Goal: Transaction & Acquisition: Purchase product/service

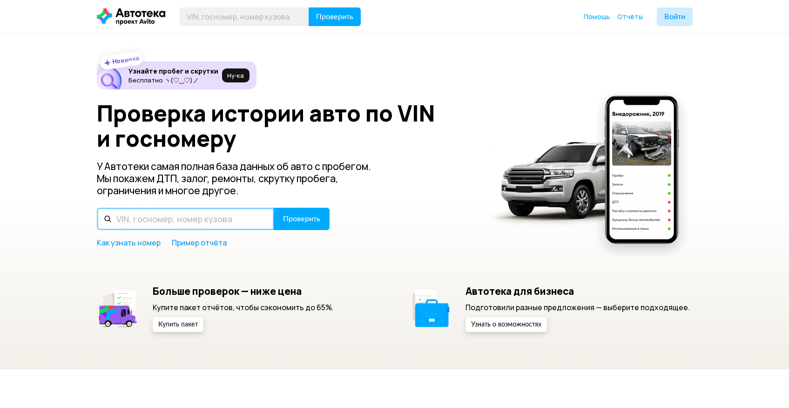
click at [172, 217] on input "text" at bounding box center [185, 219] width 177 height 22
type input "К868ОЕ163"
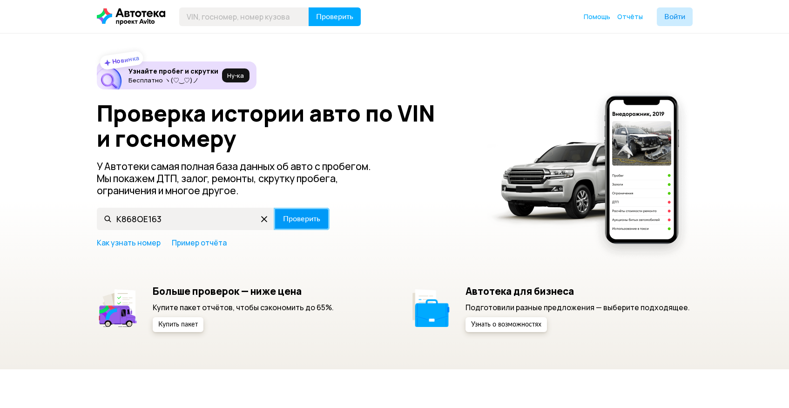
click at [298, 217] on span "Проверить" at bounding box center [301, 218] width 37 height 7
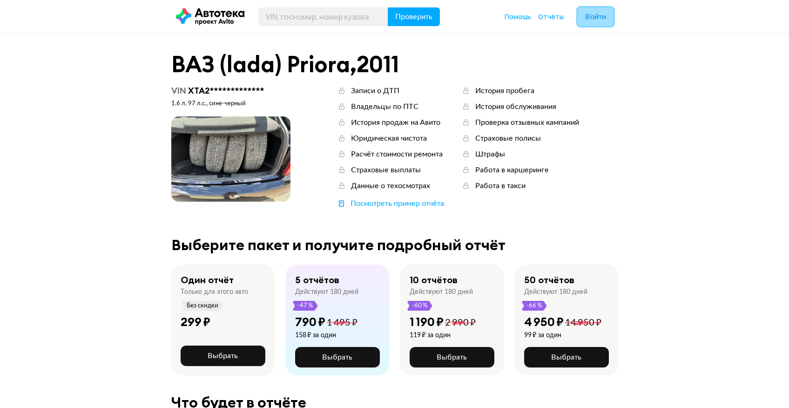
click at [595, 16] on span "Войти" at bounding box center [595, 16] width 21 height 7
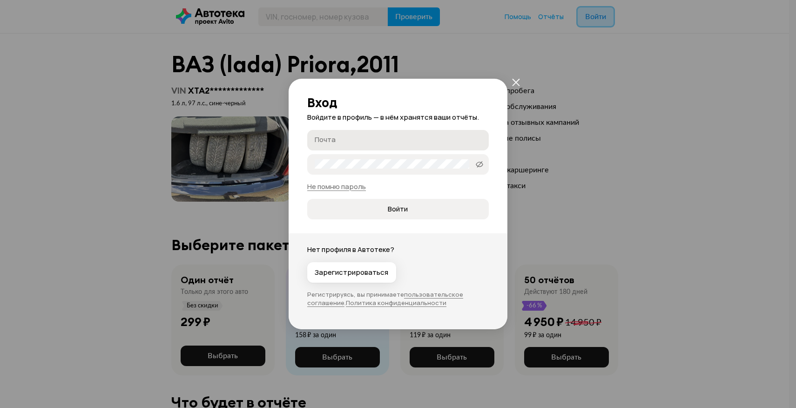
click at [389, 131] on label "Почта" at bounding box center [398, 140] width 182 height 20
click at [389, 135] on input "Почта" at bounding box center [400, 139] width 170 height 9
click at [394, 131] on label "Почта" at bounding box center [398, 140] width 182 height 20
click at [394, 135] on input "Почта" at bounding box center [400, 139] width 170 height 9
type input "s"
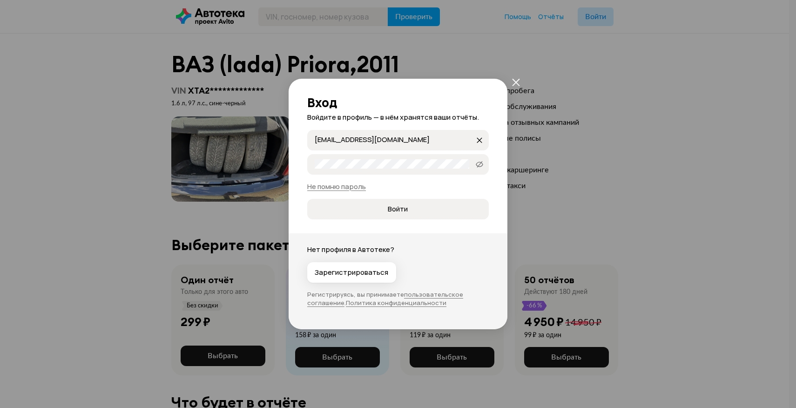
type input "[EMAIL_ADDRESS][DOMAIN_NAME]"
click at [349, 182] on div "Не помню пароль" at bounding box center [398, 187] width 182 height 10
click at [347, 189] on link "Не помню пароль" at bounding box center [336, 187] width 59 height 10
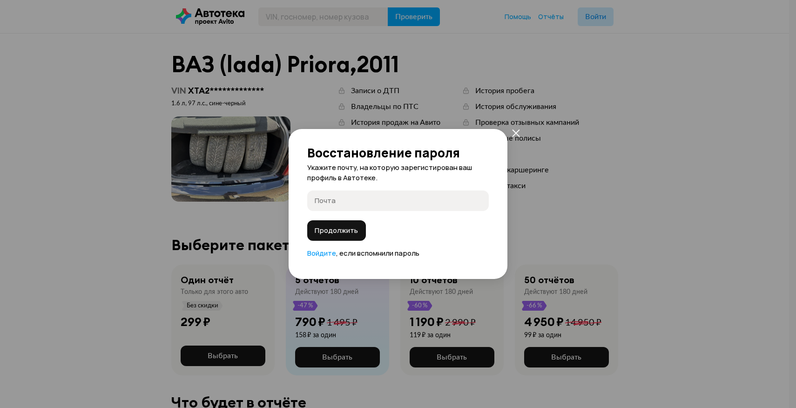
click at [518, 131] on icon "закрыть" at bounding box center [515, 132] width 7 height 7
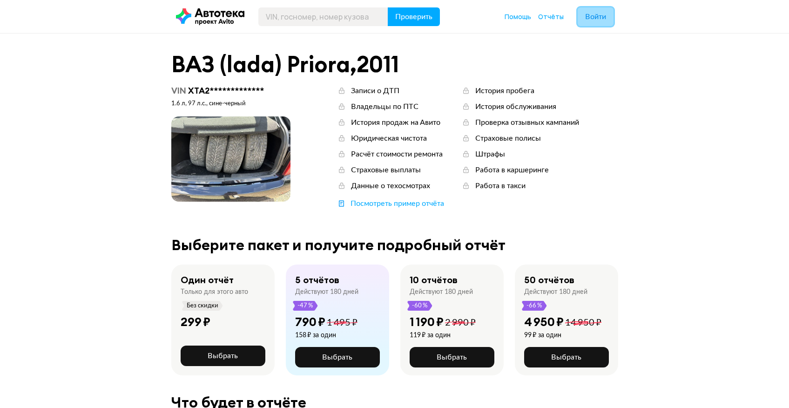
click at [607, 18] on button "Войти" at bounding box center [596, 16] width 36 height 19
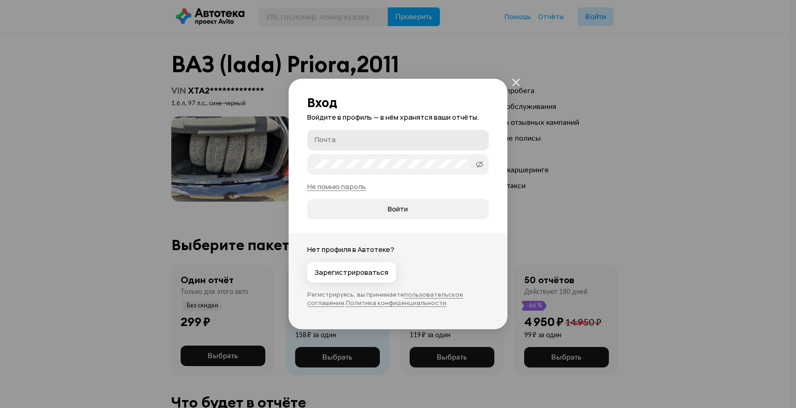
click at [382, 143] on input "Почта" at bounding box center [400, 139] width 170 height 9
type input "[EMAIL_ADDRESS][DOMAIN_NAME]"
click at [307, 199] on button "Войти" at bounding box center [398, 209] width 182 height 20
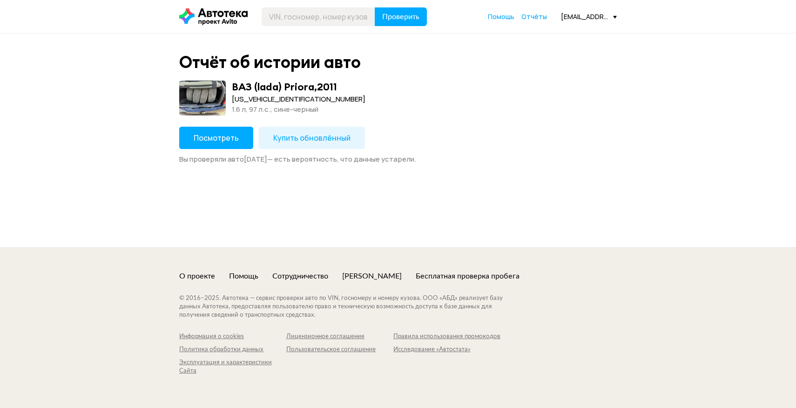
drag, startPoint x: 232, startPoint y: 144, endPoint x: 317, endPoint y: 133, distance: 86.0
click at [317, 133] on div "Посмотреть Купить обновлённый Вы проверяли авто 1 июля 2025 года — есть вероятн…" at bounding box center [398, 145] width 438 height 37
click at [317, 133] on button "Купить обновлённый" at bounding box center [312, 138] width 106 height 22
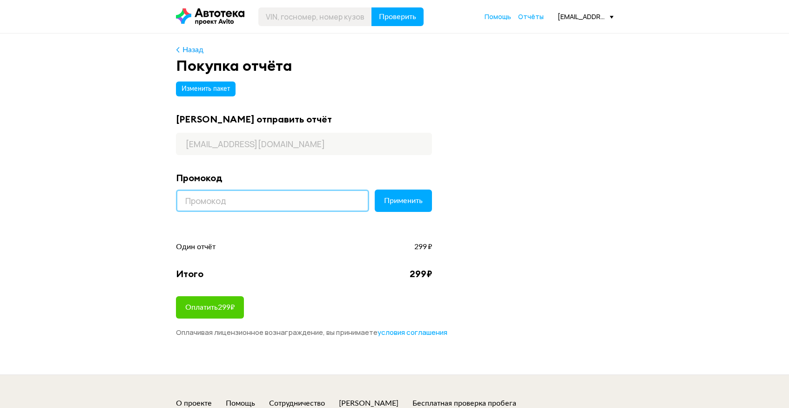
click at [264, 206] on input at bounding box center [272, 201] width 193 height 22
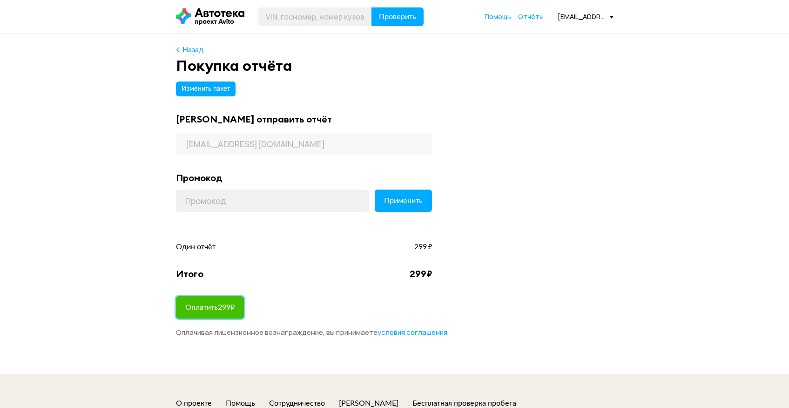
click at [226, 317] on button "Оплатить 299 ₽" at bounding box center [210, 307] width 68 height 22
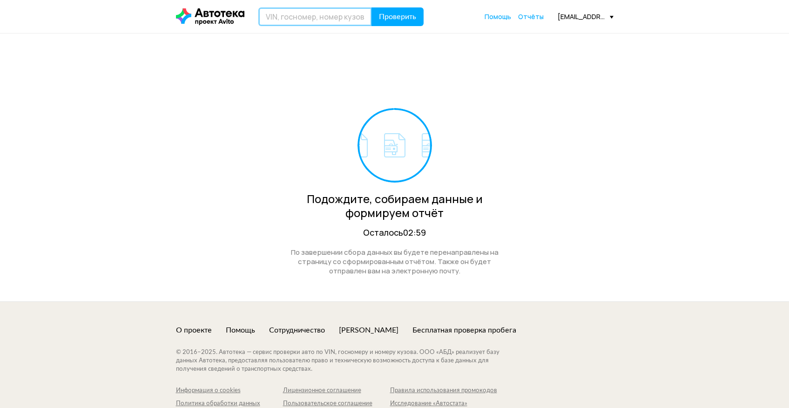
click at [310, 17] on input "text" at bounding box center [315, 16] width 114 height 19
type input "R"
type input "К868ОЕ163"
click at [390, 20] on button "Проверить" at bounding box center [398, 16] width 52 height 19
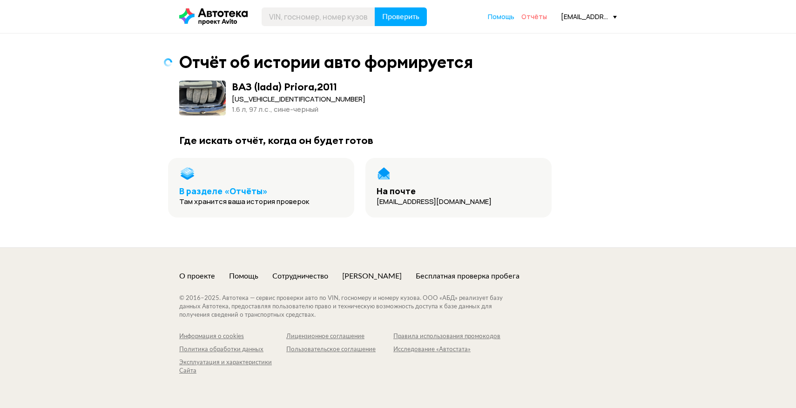
click at [537, 19] on span "Отчёты" at bounding box center [535, 16] width 26 height 9
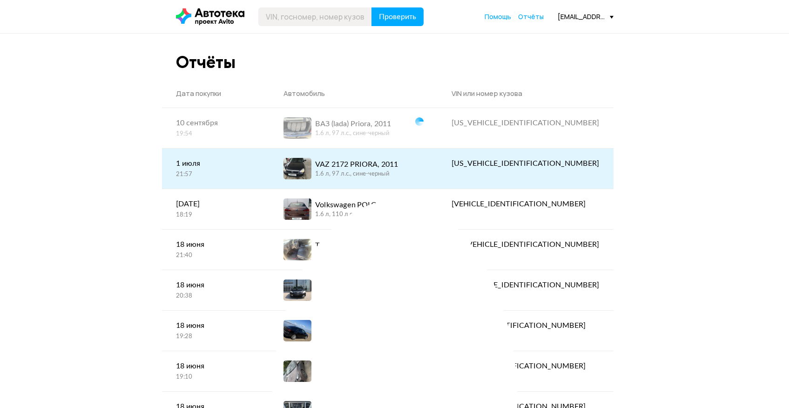
click at [365, 160] on div "VAZ 2172 PRIORA, 2011" at bounding box center [356, 164] width 83 height 11
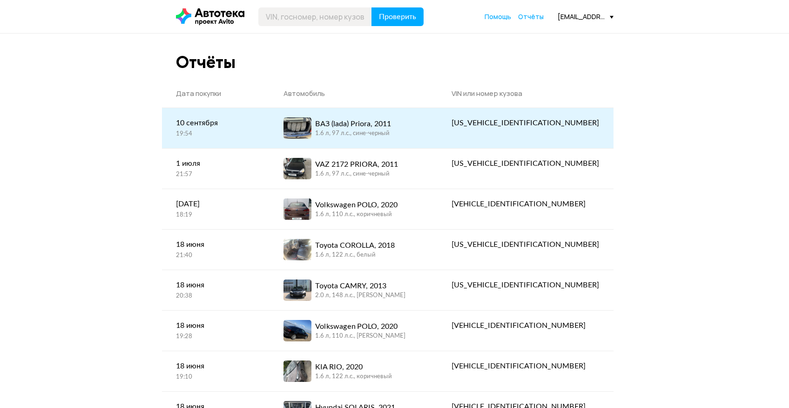
click at [391, 127] on div "ВАЗ (lada) Priora, 2011" at bounding box center [353, 123] width 76 height 11
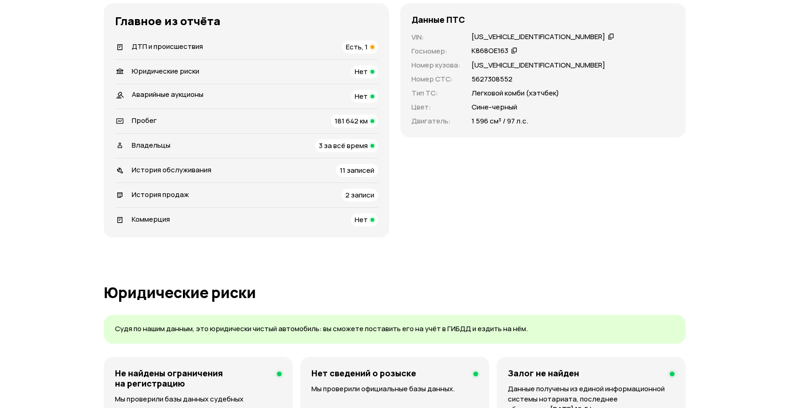
scroll to position [272, 0]
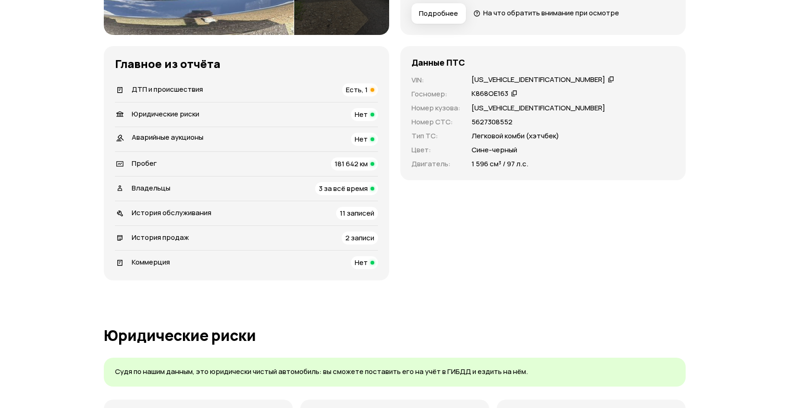
click at [338, 186] on span "3 за всё время" at bounding box center [343, 188] width 49 height 10
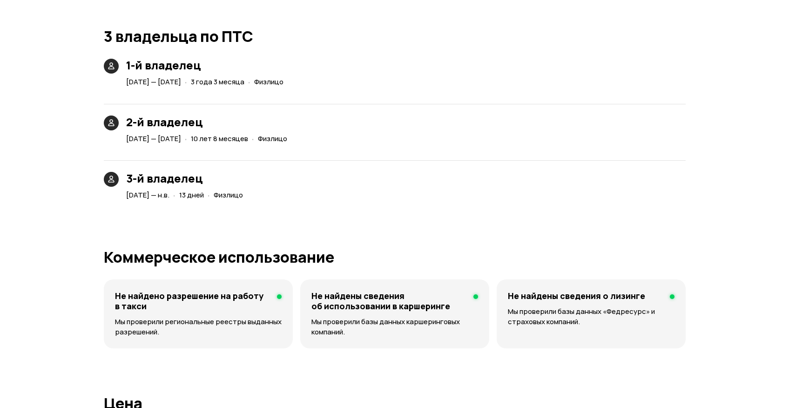
scroll to position [2064, 0]
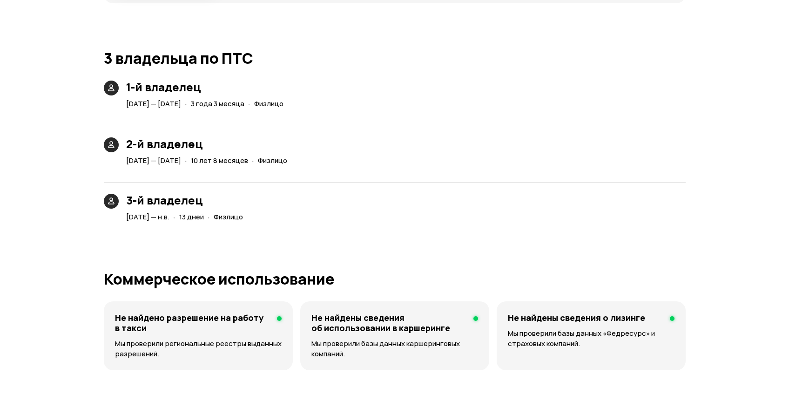
click at [243, 213] on span "Физлицо" at bounding box center [228, 217] width 29 height 10
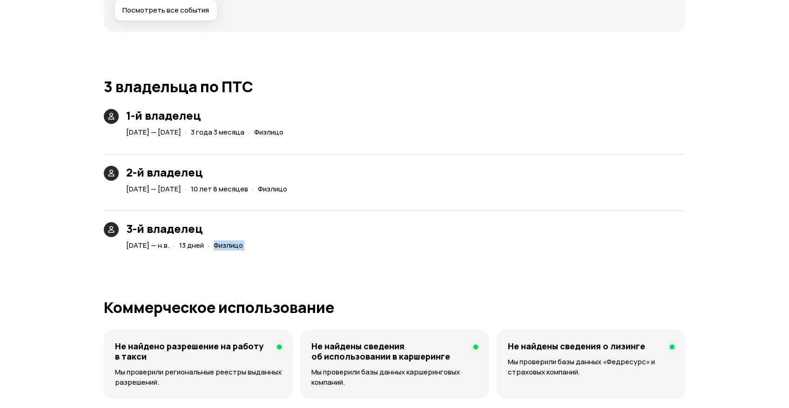
scroll to position [2030, 0]
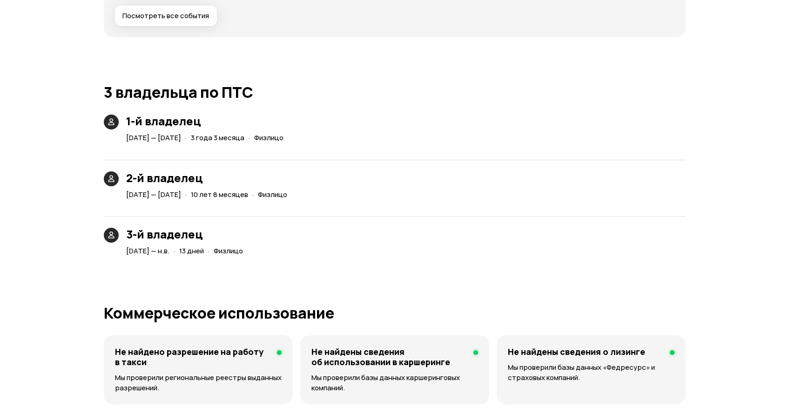
click at [181, 195] on span "[DATE] — [DATE]" at bounding box center [153, 195] width 55 height 10
click at [170, 251] on span "28 августа 2025 — н.в." at bounding box center [147, 251] width 43 height 10
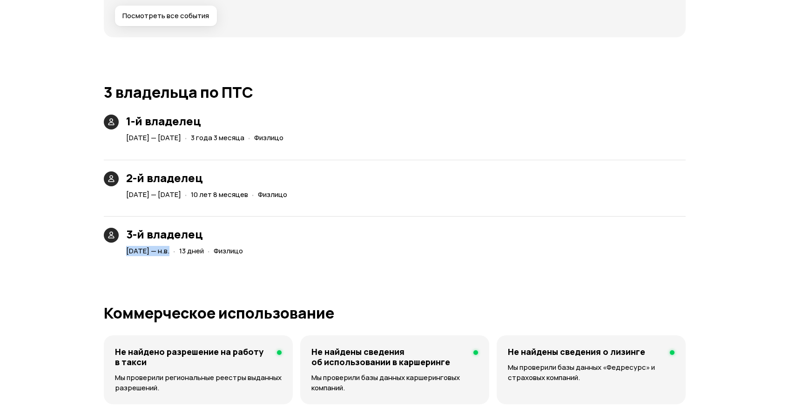
click at [170, 251] on span "28 августа 2025 — н.в." at bounding box center [147, 251] width 43 height 10
click at [204, 250] on span "13 дней" at bounding box center [191, 251] width 25 height 10
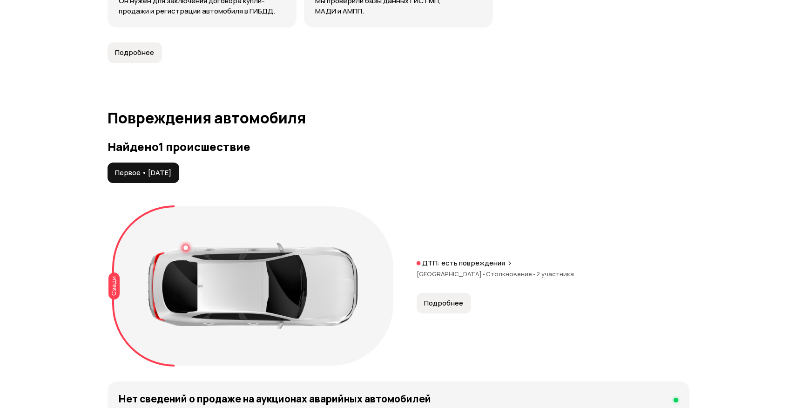
scroll to position [855, 0]
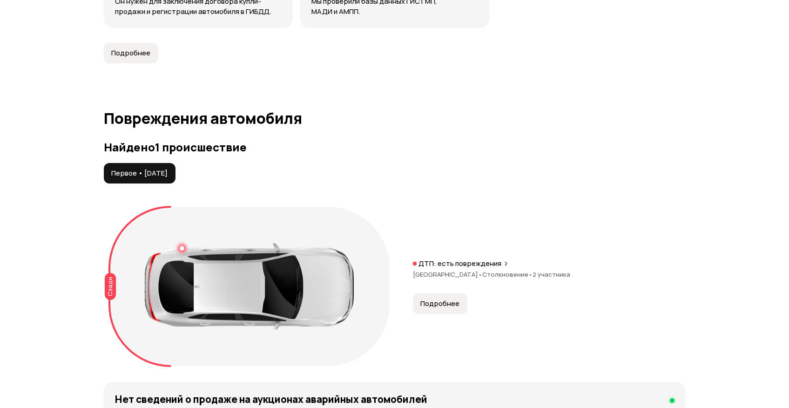
click at [452, 299] on button "Подробнее" at bounding box center [440, 303] width 54 height 20
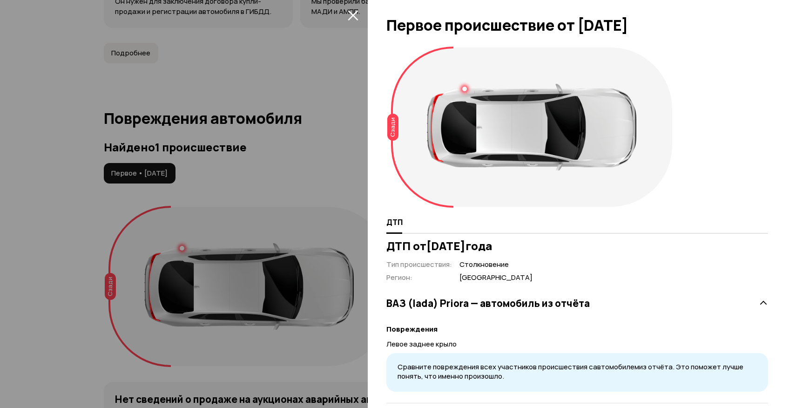
scroll to position [55, 0]
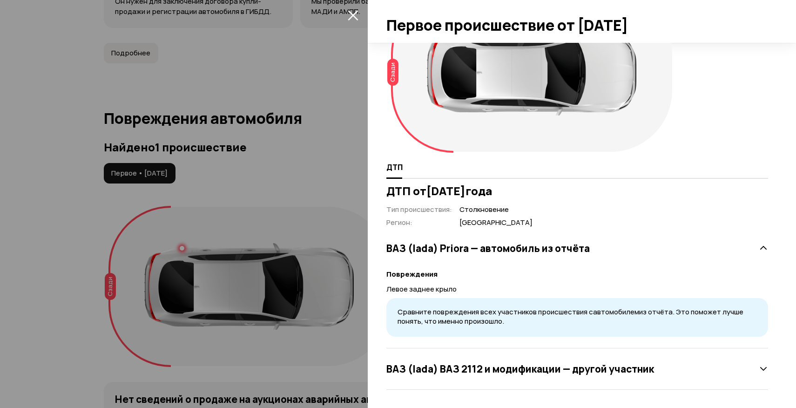
click at [492, 382] on div "ВАЗ (lada) ВАЗ 2112 и модификации — другой участник" at bounding box center [578, 368] width 382 height 41
click at [498, 367] on h3 "ВАЗ (lada) ВАЗ 2112 и модификации — другой участник" at bounding box center [521, 369] width 268 height 12
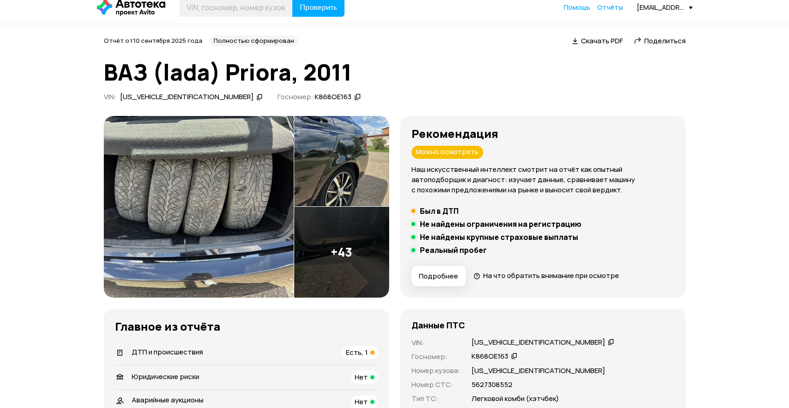
scroll to position [0, 0]
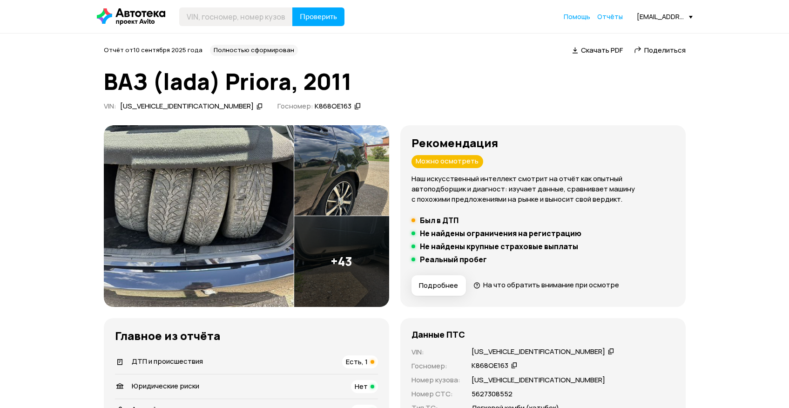
click at [429, 286] on span "Подробнее" at bounding box center [438, 285] width 39 height 9
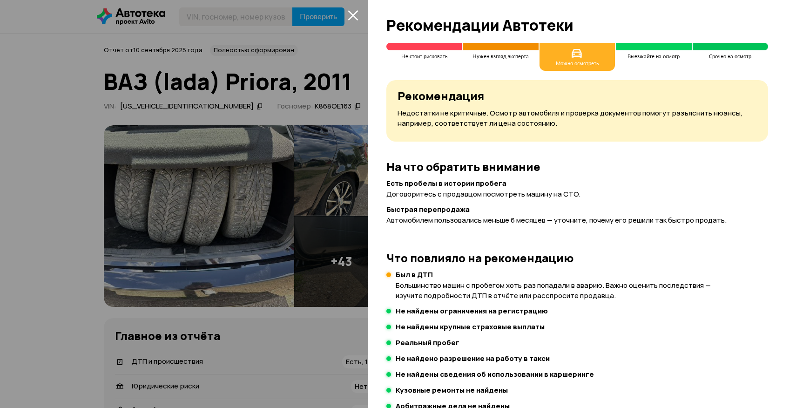
click at [344, 119] on div at bounding box center [398, 204] width 796 height 408
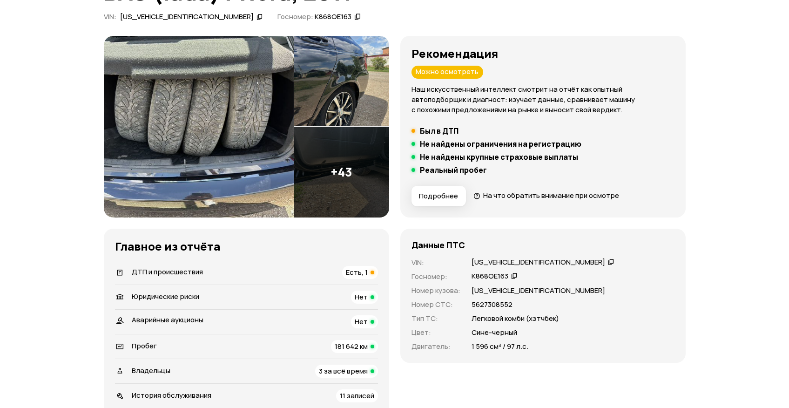
scroll to position [91, 0]
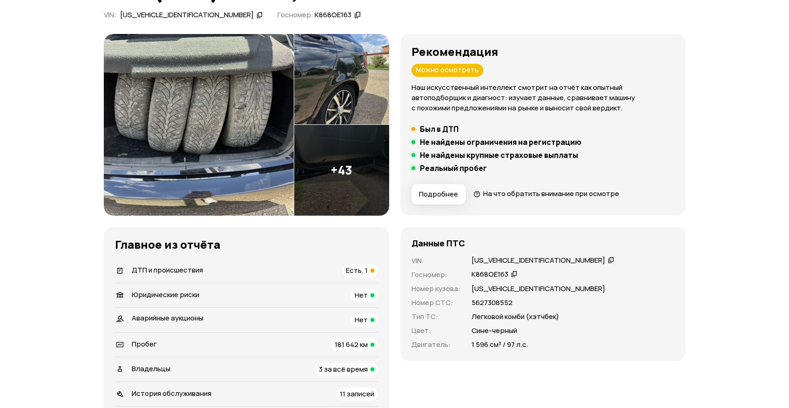
click at [234, 171] on img at bounding box center [199, 125] width 190 height 182
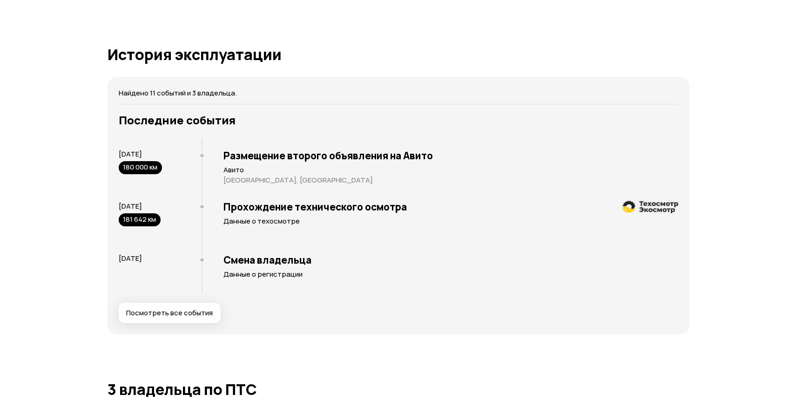
scroll to position [1733, 0]
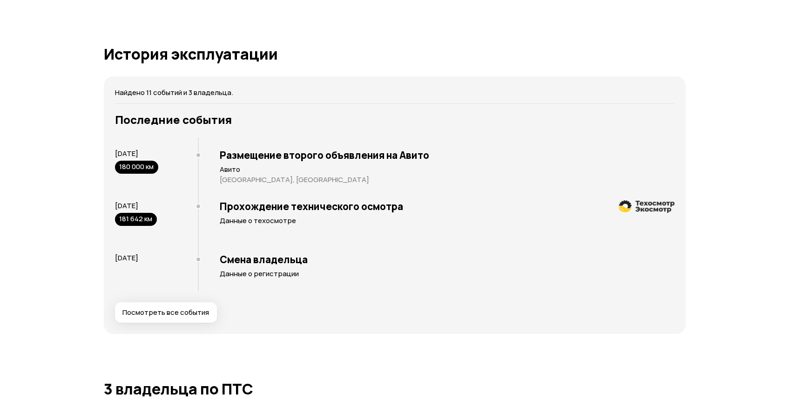
click at [172, 310] on span "Посмотреть все события" at bounding box center [165, 312] width 87 height 9
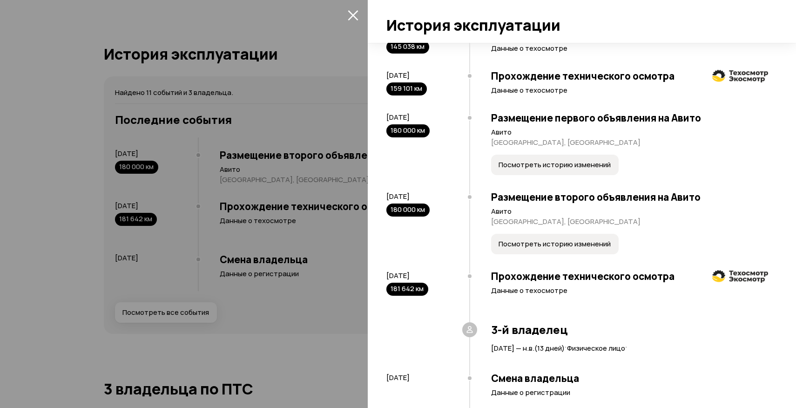
scroll to position [479, 0]
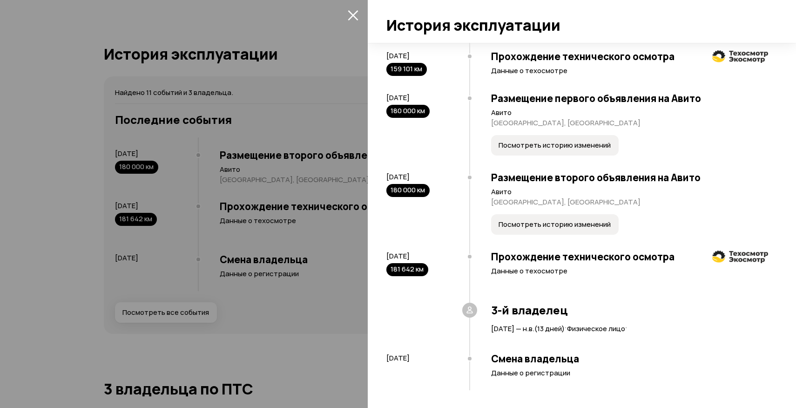
click at [545, 255] on h3 "Прохождение технического осмотра" at bounding box center [629, 257] width 277 height 12
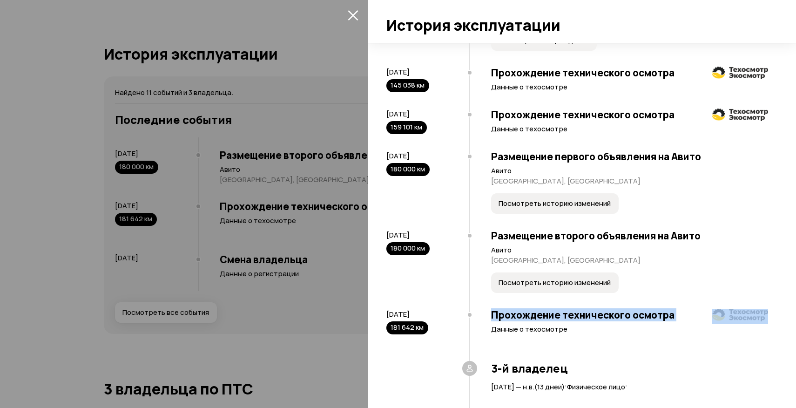
scroll to position [417, 0]
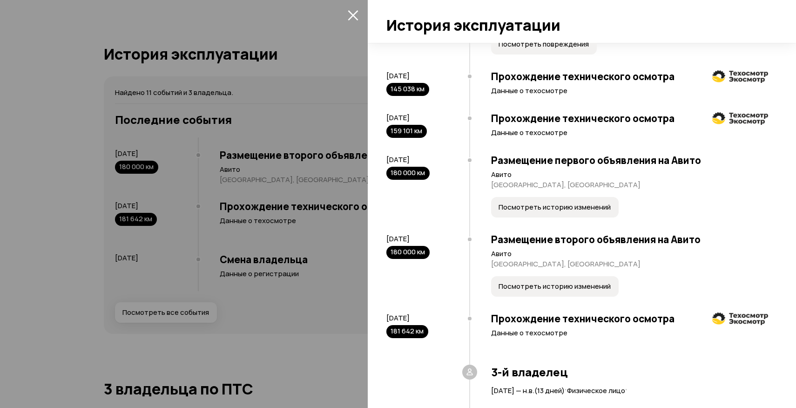
click at [557, 245] on h3 "Размещение второго объявления на Авито" at bounding box center [629, 239] width 277 height 12
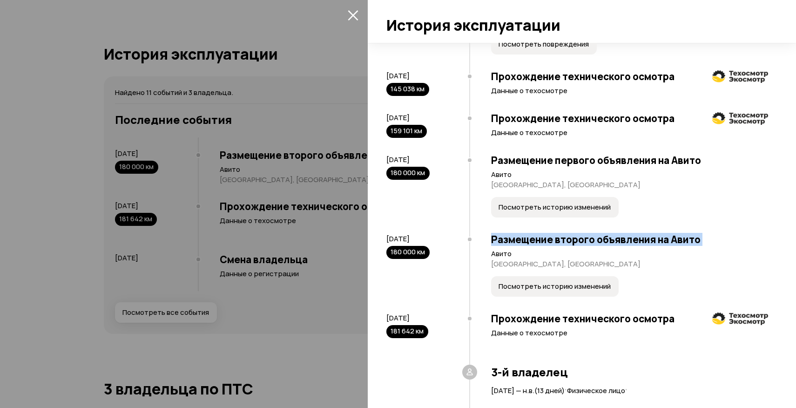
click at [557, 245] on h3 "Размещение второго объявления на Авито" at bounding box center [629, 239] width 277 height 12
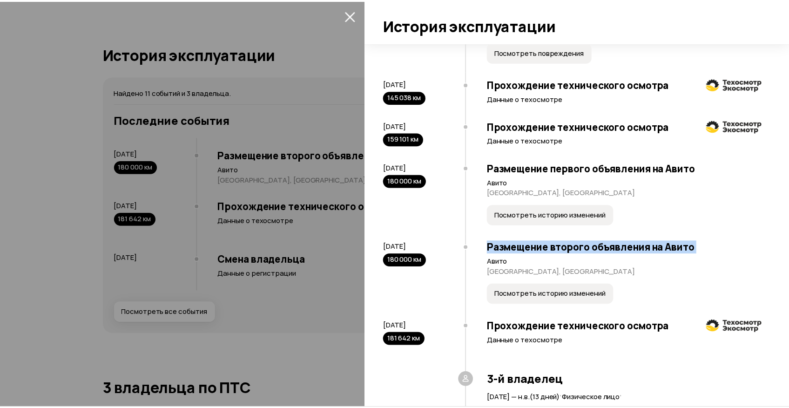
scroll to position [479, 0]
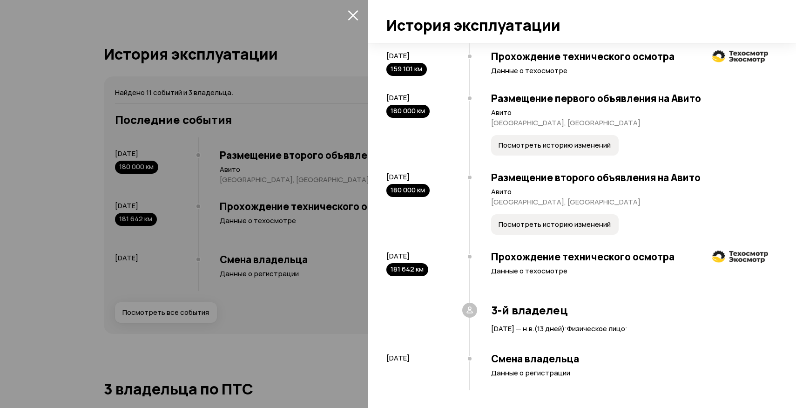
click at [311, 331] on div at bounding box center [398, 204] width 796 height 408
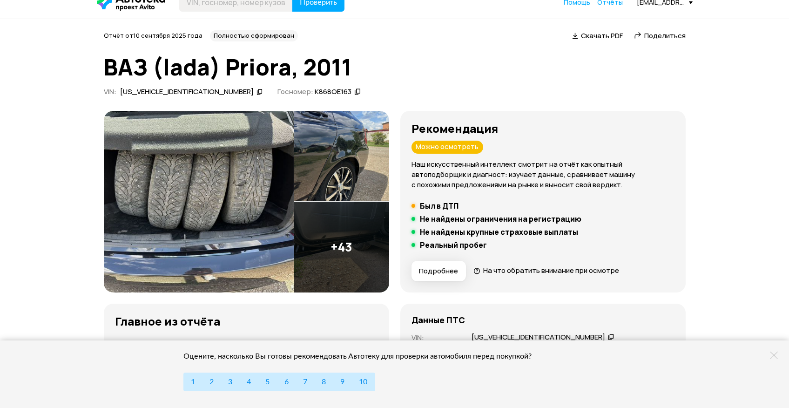
scroll to position [0, 0]
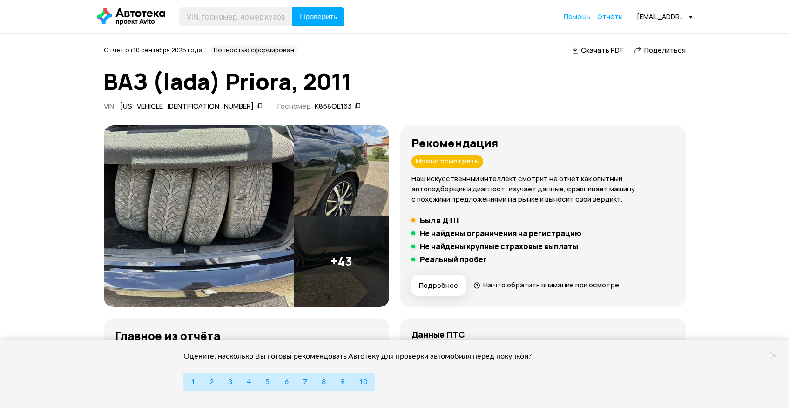
click at [648, 49] on span "Поделиться" at bounding box center [665, 50] width 41 height 10
click at [266, 175] on img at bounding box center [199, 216] width 190 height 182
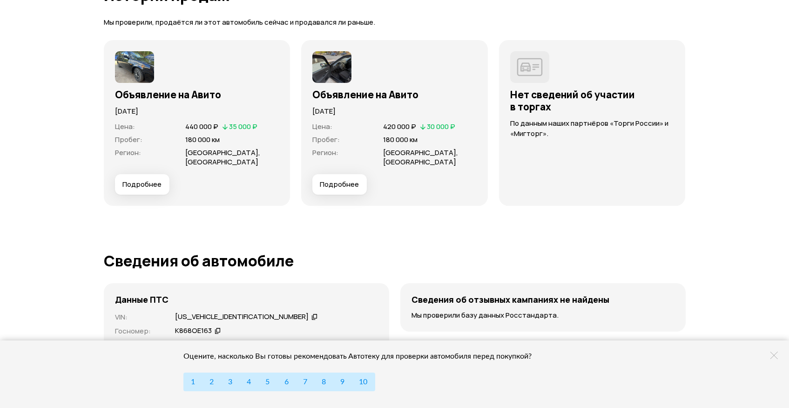
scroll to position [2654, 0]
click at [129, 63] on img at bounding box center [134, 68] width 39 height 32
click at [150, 181] on span "Подробнее" at bounding box center [141, 184] width 39 height 9
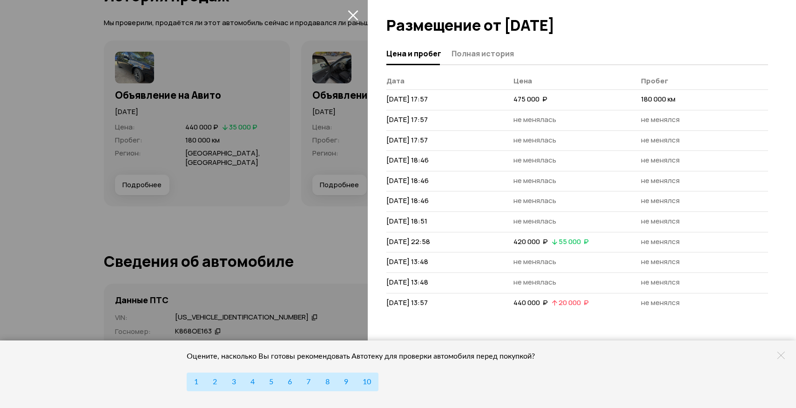
click at [428, 306] on span "23 июля 2025 г. 13:57" at bounding box center [407, 303] width 41 height 10
click at [532, 238] on span "420 000  ₽" at bounding box center [531, 242] width 34 height 10
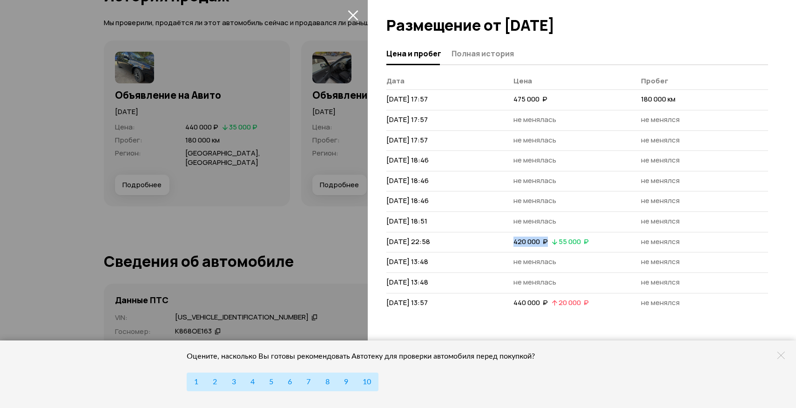
drag, startPoint x: 532, startPoint y: 238, endPoint x: 533, endPoint y: 242, distance: 4.7
click at [533, 242] on span "420 000  ₽" at bounding box center [531, 242] width 34 height 10
click at [526, 96] on span "475 000  ₽" at bounding box center [531, 99] width 34 height 10
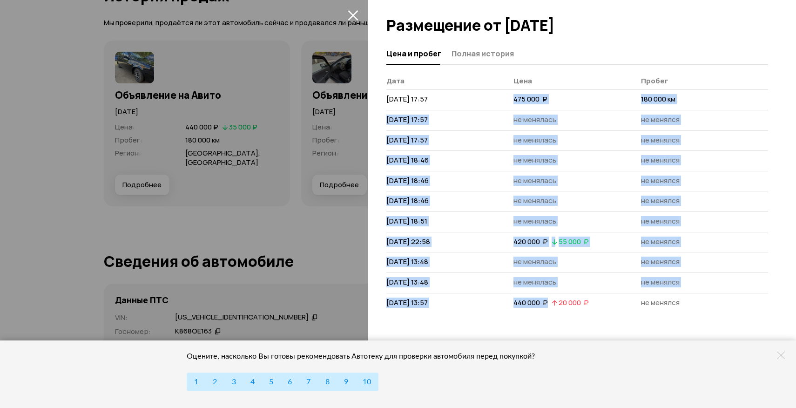
drag, startPoint x: 526, startPoint y: 96, endPoint x: 538, endPoint y: 299, distance: 202.9
click at [538, 299] on tbody "23 мая 2025 г. 17:57 475 000  ₽ 180 000 км 23 мая 2025 г. 17:57 не менялась не …" at bounding box center [578, 201] width 382 height 223
click at [537, 305] on span "440 000  ₽" at bounding box center [531, 303] width 34 height 10
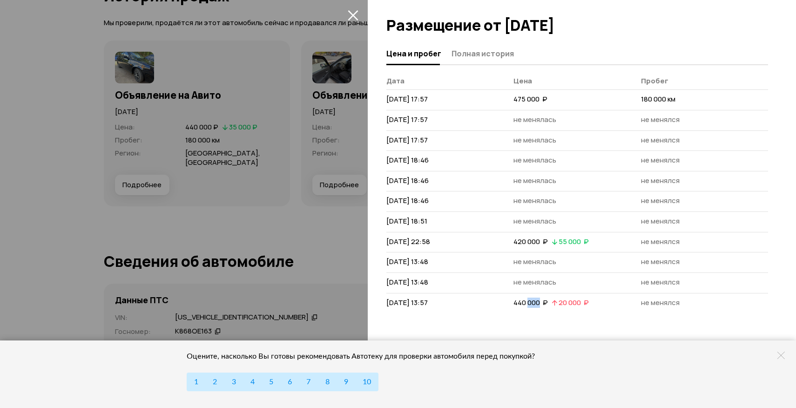
click at [537, 305] on span "440 000  ₽" at bounding box center [531, 303] width 34 height 10
click at [527, 239] on span "420 000  ₽" at bounding box center [531, 242] width 34 height 10
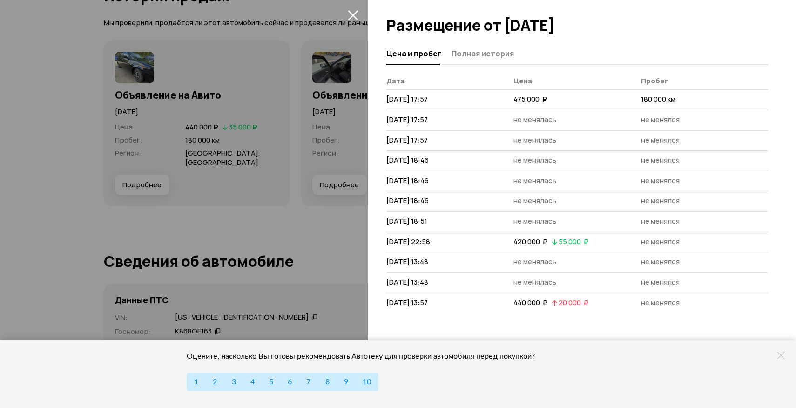
click at [535, 301] on span "440 000  ₽" at bounding box center [531, 303] width 34 height 10
click at [539, 323] on div "Цена и пробег Полная история Дата Цена Пробег 23 мая 2025 г. 17:57 475 000  ₽ 1…" at bounding box center [582, 225] width 428 height 365
click at [288, 252] on div at bounding box center [398, 204] width 796 height 408
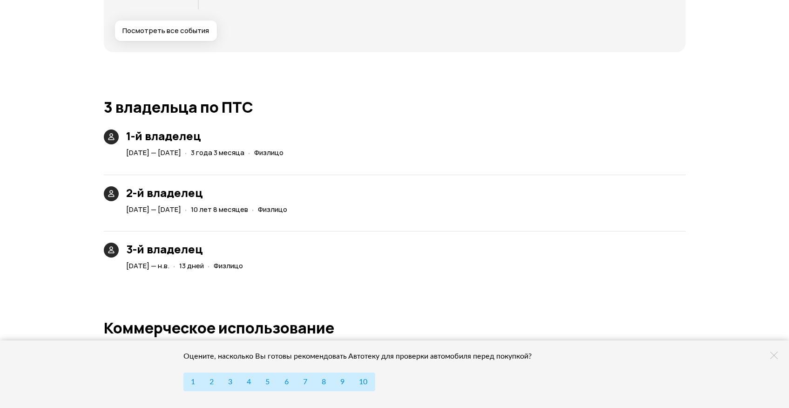
scroll to position [2013, 0]
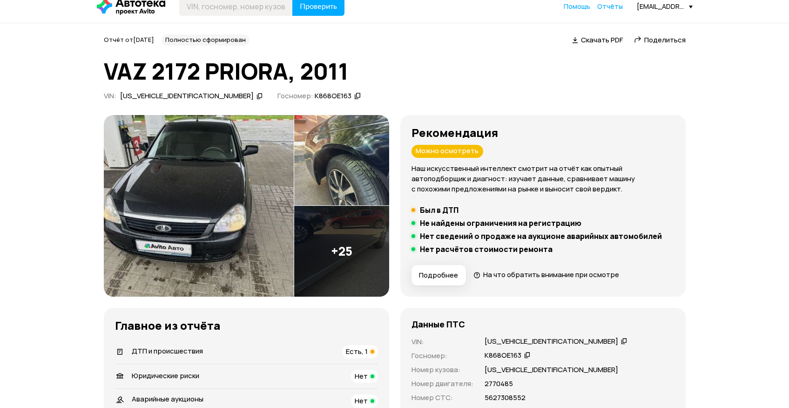
scroll to position [12, 0]
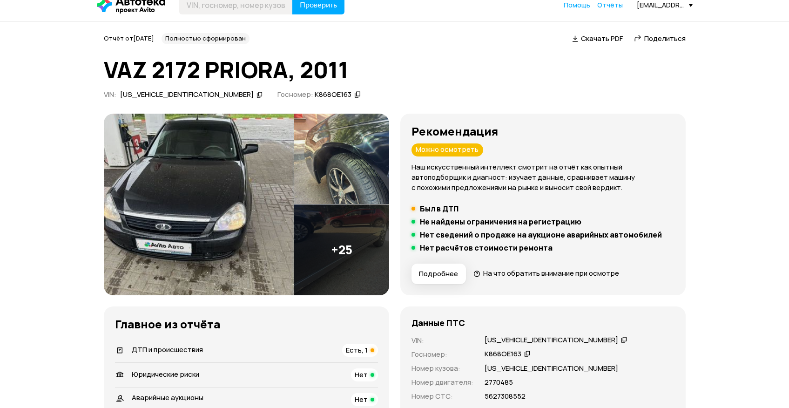
click at [461, 168] on p "Наш искусственный интеллект смотрит на отчёт как опытный автоподборщик и диагно…" at bounding box center [543, 177] width 263 height 31
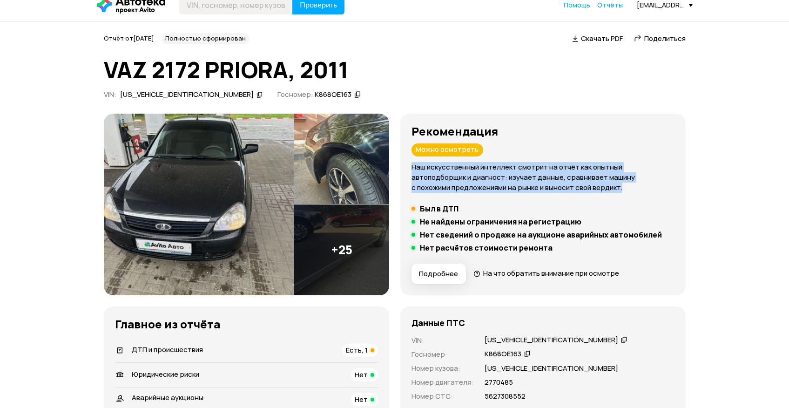
click at [461, 168] on p "Наш искусственный интеллект смотрит на отчёт как опытный автоподборщик и диагно…" at bounding box center [543, 177] width 263 height 31
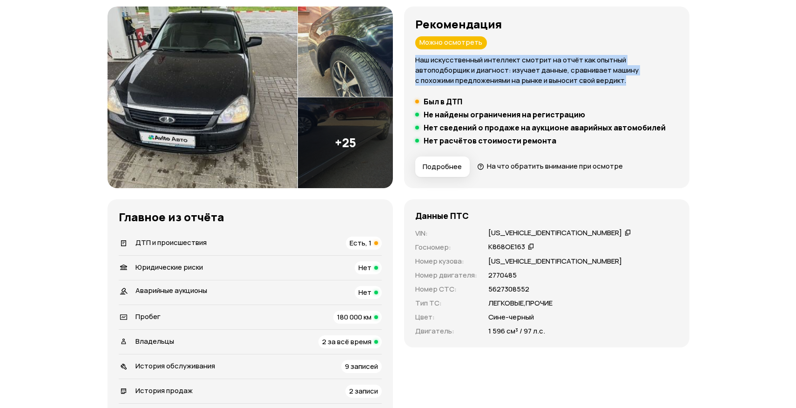
scroll to position [116, 0]
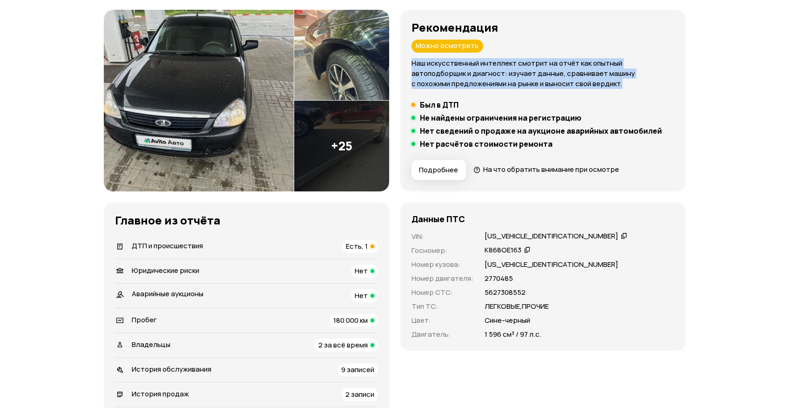
click at [357, 159] on img at bounding box center [341, 146] width 95 height 91
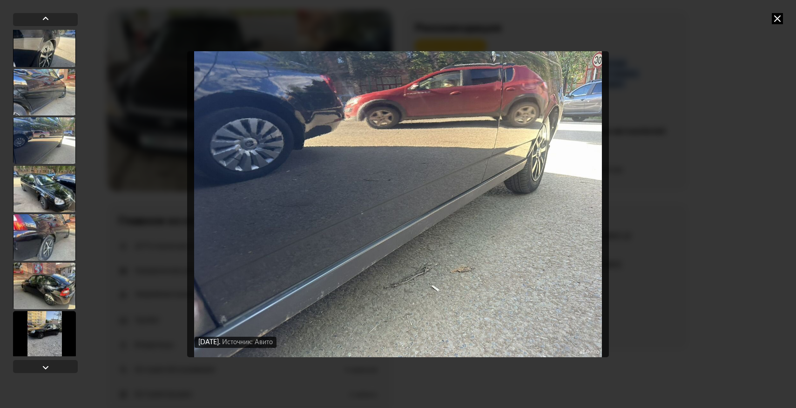
scroll to position [0, 0]
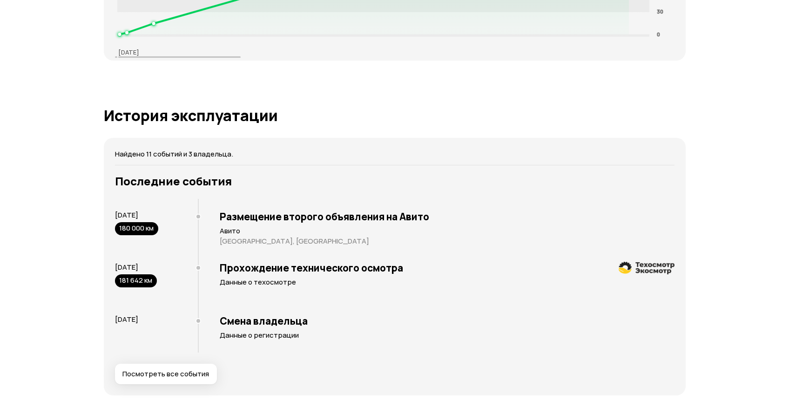
scroll to position [1780, 0]
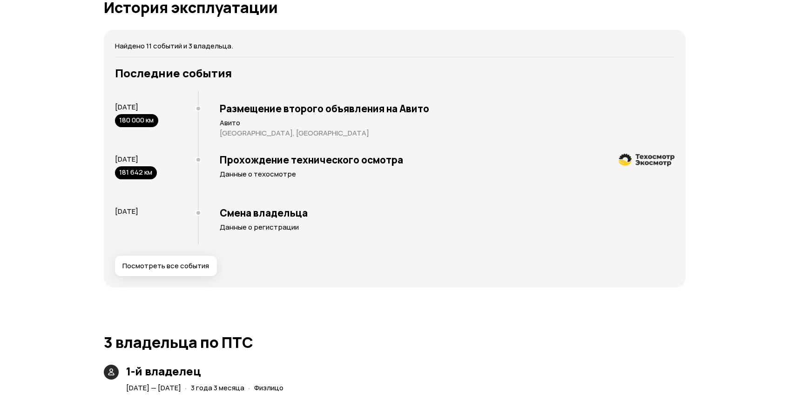
click at [156, 266] on span "Посмотреть все события" at bounding box center [165, 265] width 87 height 9
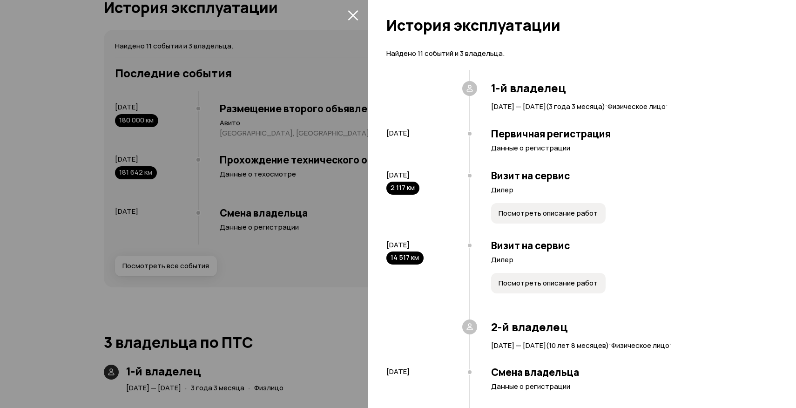
click at [307, 337] on div at bounding box center [398, 204] width 796 height 408
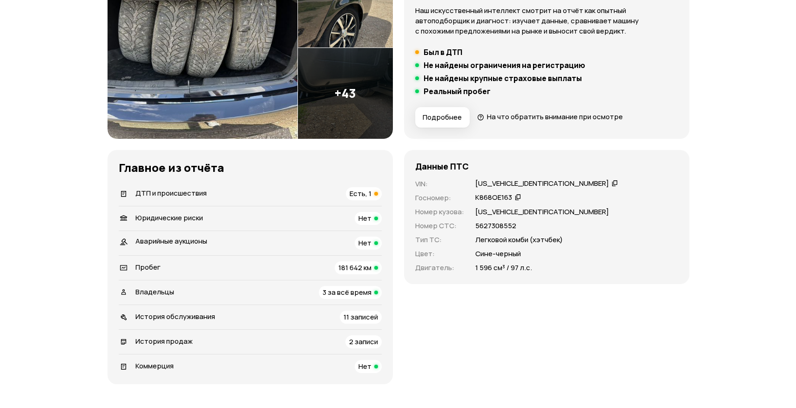
scroll to position [167, 0]
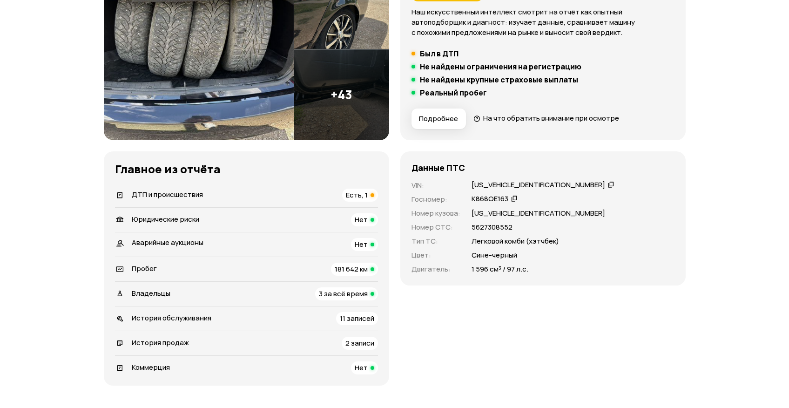
click at [437, 124] on button "Подробнее" at bounding box center [439, 119] width 54 height 20
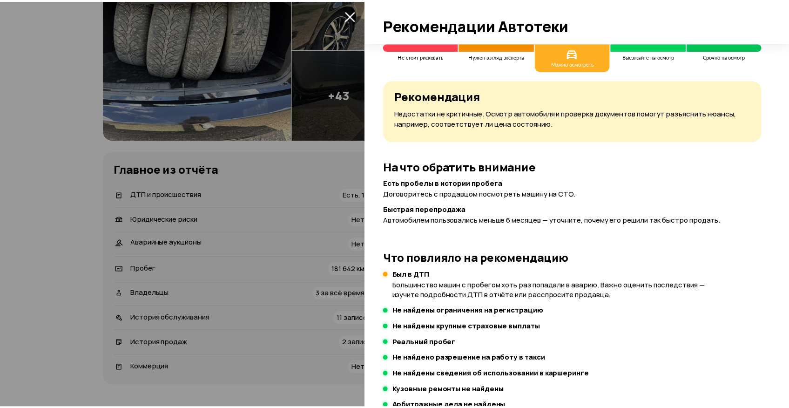
scroll to position [102, 0]
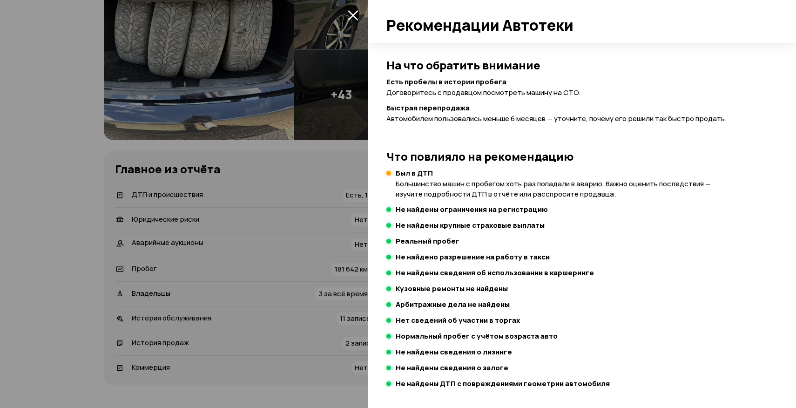
click at [313, 276] on div at bounding box center [398, 204] width 796 height 408
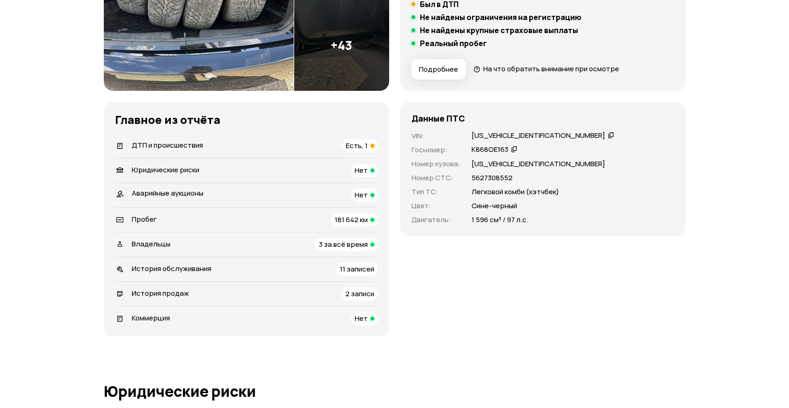
click at [364, 292] on span "2 записи" at bounding box center [360, 294] width 29 height 10
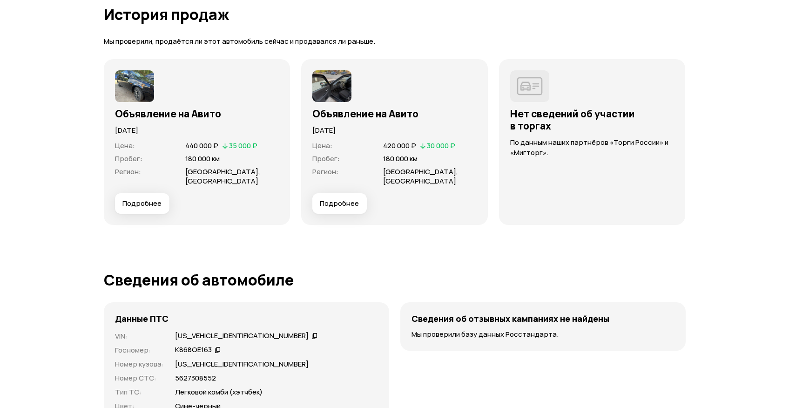
scroll to position [2640, 0]
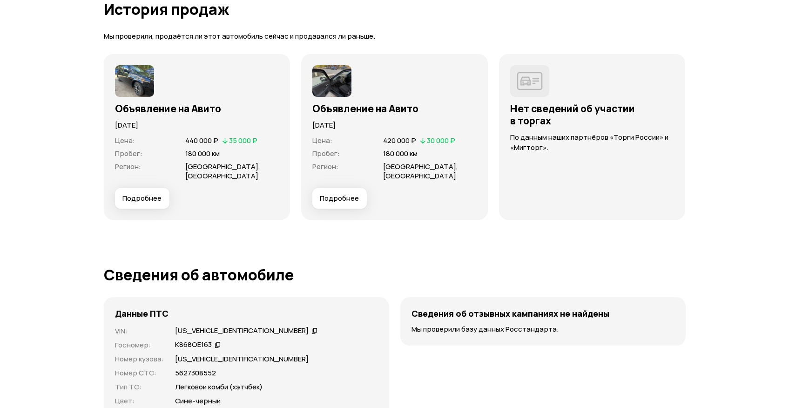
click at [249, 139] on span "35 000 ₽" at bounding box center [243, 141] width 28 height 10
click at [208, 162] on span "Оренбургская область, Бузулук" at bounding box center [222, 171] width 75 height 19
click at [208, 162] on span "[GEOGRAPHIC_DATA], [GEOGRAPHIC_DATA]" at bounding box center [222, 171] width 75 height 19
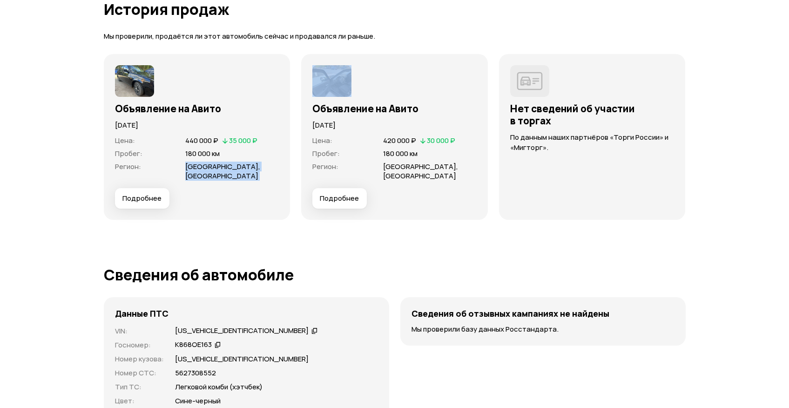
drag, startPoint x: 208, startPoint y: 161, endPoint x: 209, endPoint y: 181, distance: 19.6
click at [209, 181] on div "Цена : 440 000 ₽   35 000 ₽ Пробег : 180 000 км Регион : Оренбургская область, …" at bounding box center [197, 159] width 164 height 58
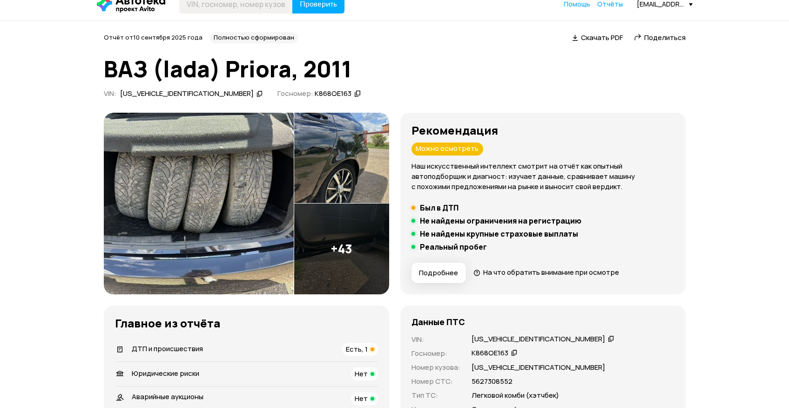
scroll to position [0, 0]
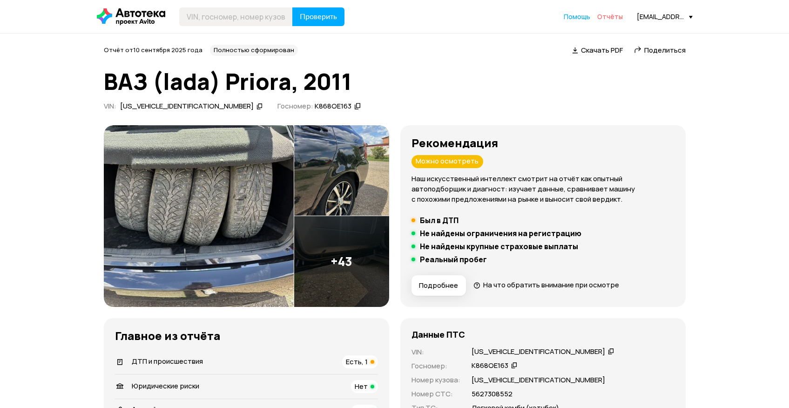
click at [613, 20] on span "Отчёты" at bounding box center [611, 16] width 26 height 9
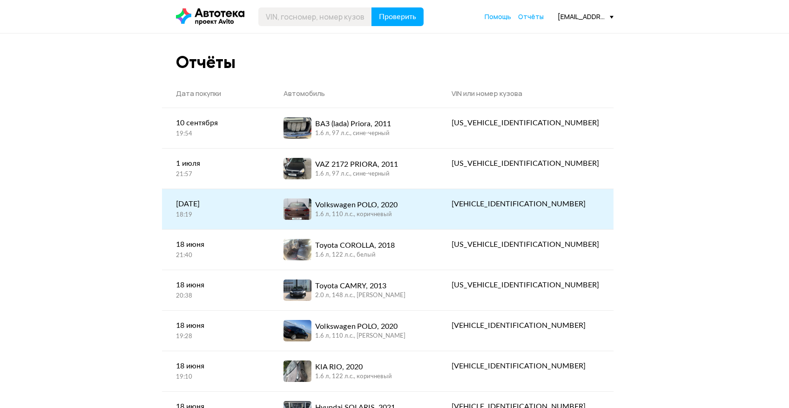
click at [398, 207] on div "Volkswagen POLO, 2020" at bounding box center [356, 204] width 82 height 11
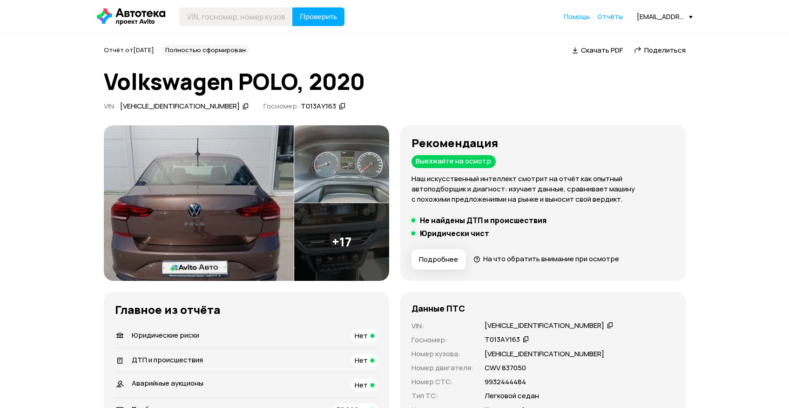
click at [279, 216] on img at bounding box center [199, 203] width 190 height 156
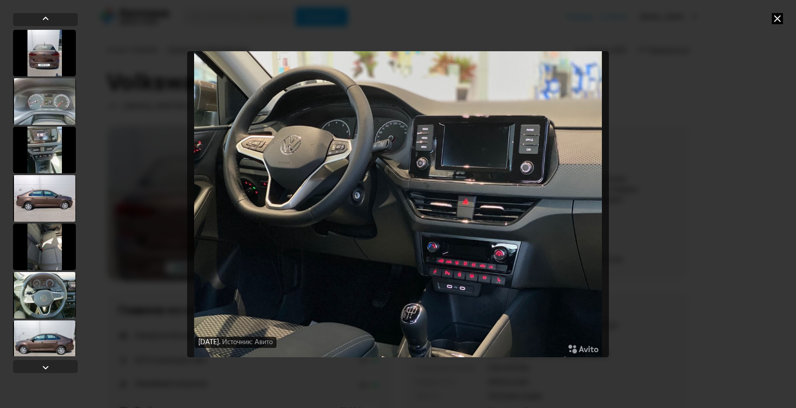
click at [775, 22] on icon at bounding box center [777, 18] width 11 height 11
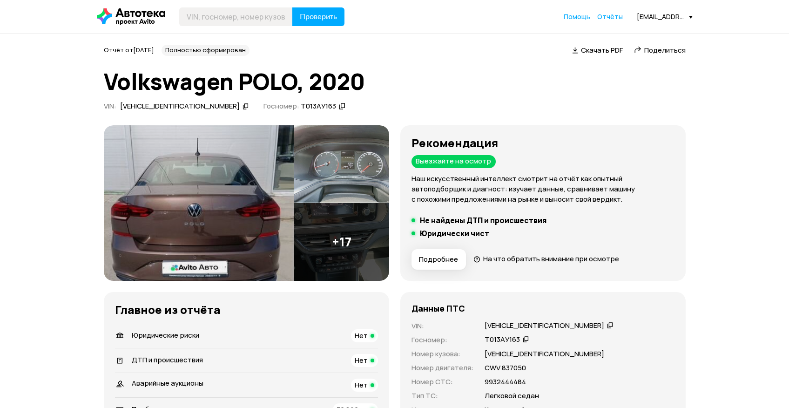
click at [571, 216] on li "Не найдены ДТП и происшествия" at bounding box center [543, 220] width 263 height 9
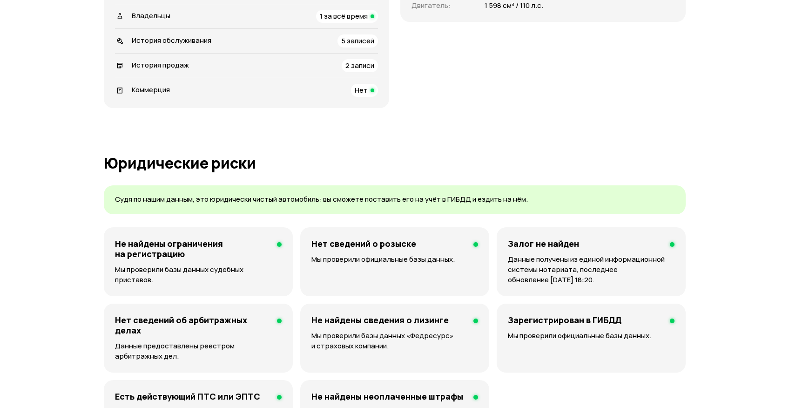
scroll to position [594, 0]
